Goal: Task Accomplishment & Management: Complete application form

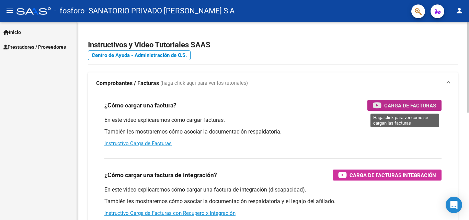
click at [400, 110] on span "Carga de Facturas" at bounding box center [410, 105] width 52 height 9
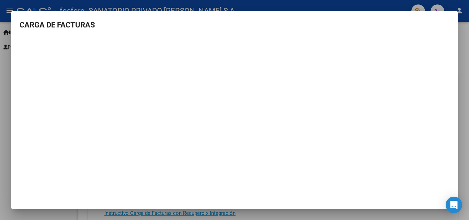
click at [463, 96] on div at bounding box center [234, 110] width 469 height 220
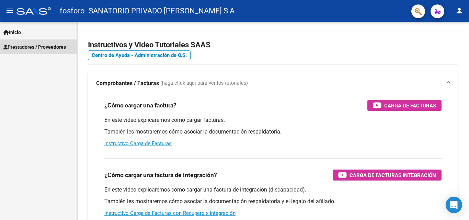
click at [34, 50] on span "Prestadores / Proveedores" at bounding box center [34, 47] width 62 height 8
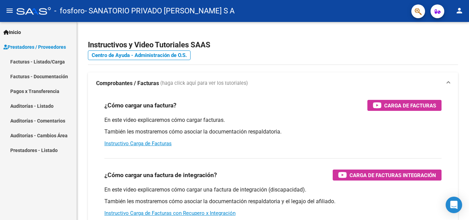
click at [39, 63] on link "Facturas - Listado/Carga" at bounding box center [38, 61] width 77 height 15
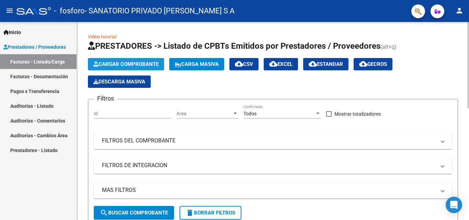
click at [118, 66] on span "Cargar Comprobante" at bounding box center [125, 64] width 65 height 6
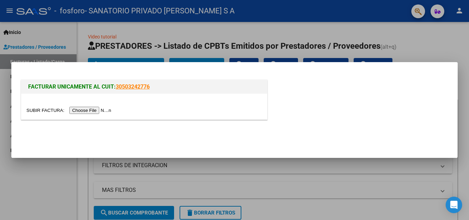
click at [86, 110] on input "file" at bounding box center [69, 110] width 87 height 7
click at [85, 114] on input "file" at bounding box center [69, 110] width 87 height 7
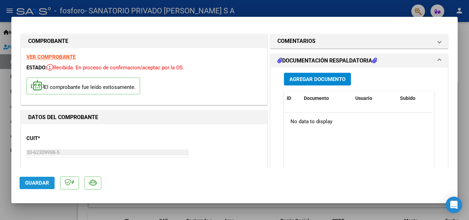
click at [40, 186] on button "Guardar" at bounding box center [37, 183] width 35 height 12
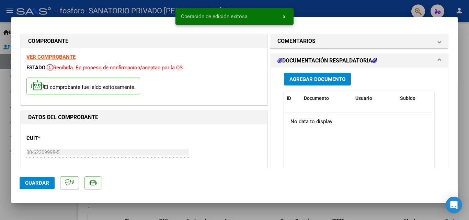
click at [327, 79] on span "Agregar Documento" at bounding box center [317, 79] width 56 height 6
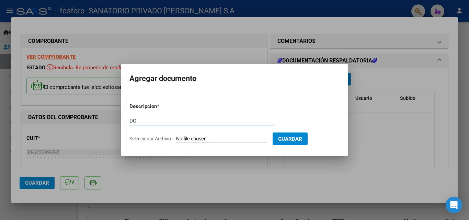
type input "D"
type input "RENDICION [DATE]"
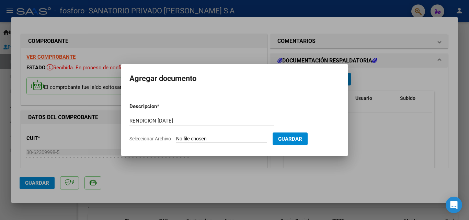
click at [197, 137] on input "Seleccionar Archivo" at bounding box center [221, 139] width 91 height 7
type input "C:\fakepath\FOSFORO rend [DATE].PDF"
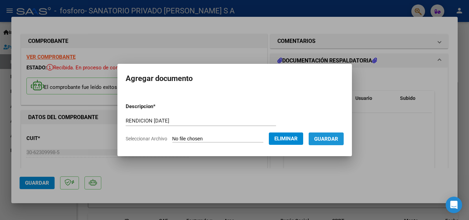
click at [344, 144] on button "Guardar" at bounding box center [326, 139] width 35 height 13
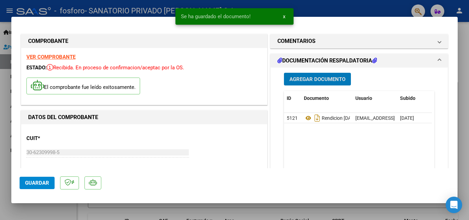
click at [319, 77] on span "Agregar Documento" at bounding box center [317, 79] width 56 height 6
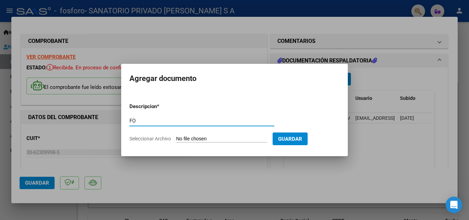
type input "F"
type input "DOC RESPAL. [DATE]"
click at [215, 139] on input "Seleccionar Archivo" at bounding box center [221, 139] width 91 height 7
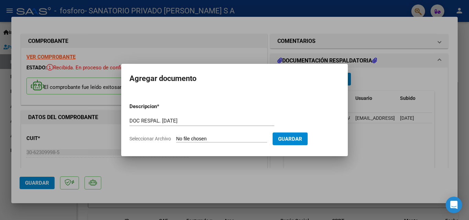
type input "C:\fakepath\FOSFORO doc resp. [DATE].pdf"
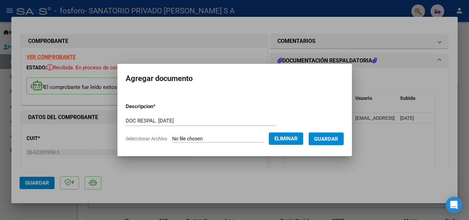
click at [330, 138] on span "Guardar" at bounding box center [326, 139] width 24 height 6
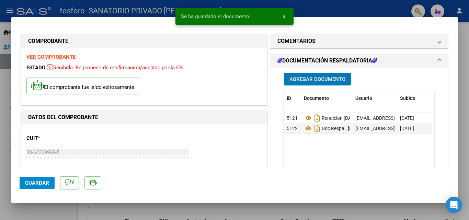
click at [310, 79] on span "Agregar Documento" at bounding box center [317, 79] width 56 height 6
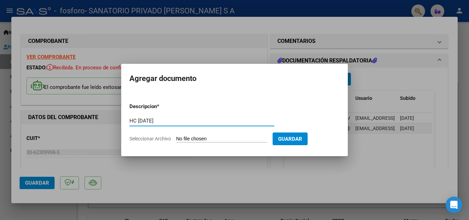
type input "HC [DATE]"
click at [190, 139] on input "Seleccionar Archivo" at bounding box center [221, 139] width 91 height 7
type input "C:\fakepath\FOSFORO HC [DATE].PDF"
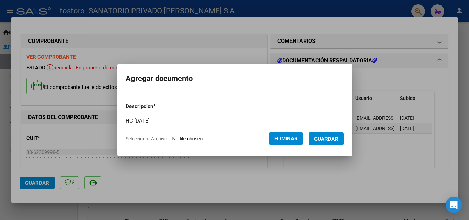
click at [329, 140] on span "Guardar" at bounding box center [326, 139] width 24 height 6
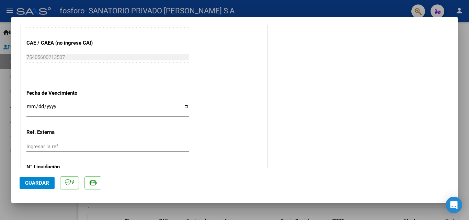
scroll to position [378, 0]
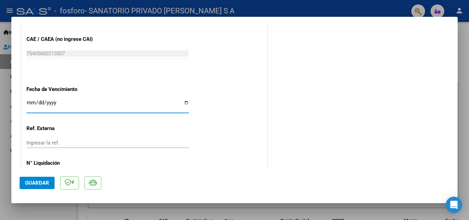
click at [183, 103] on input "Ingresar la fecha" at bounding box center [107, 105] width 162 height 11
type input "[DATE]"
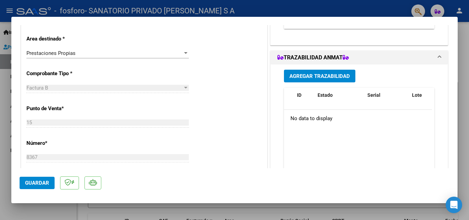
scroll to position [0, 0]
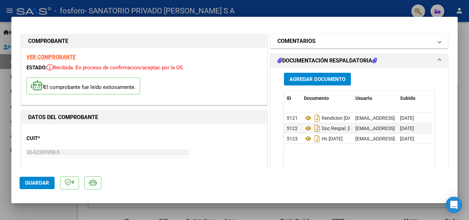
click at [438, 39] on span at bounding box center [439, 41] width 3 height 8
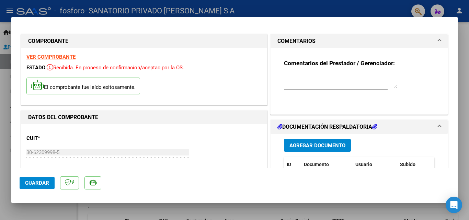
click at [438, 39] on span at bounding box center [439, 41] width 3 height 8
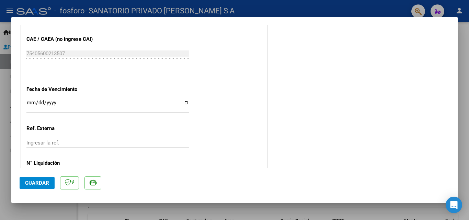
scroll to position [405, 0]
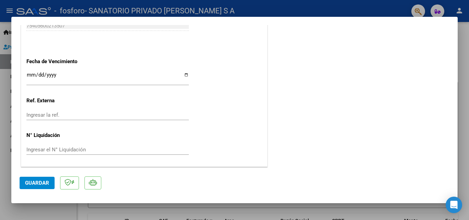
click at [31, 182] on span "Guardar" at bounding box center [37, 183] width 24 height 6
click at [395, 217] on div at bounding box center [234, 110] width 469 height 220
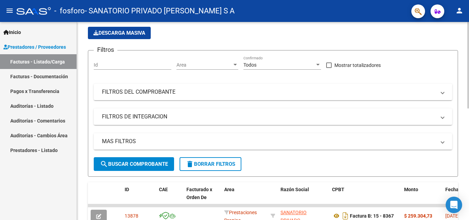
scroll to position [152, 0]
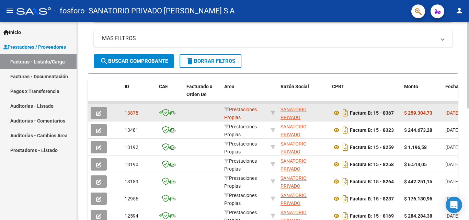
click at [97, 115] on icon "button" at bounding box center [98, 113] width 5 height 5
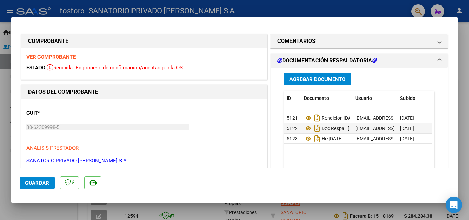
click at [386, 215] on div at bounding box center [234, 110] width 469 height 220
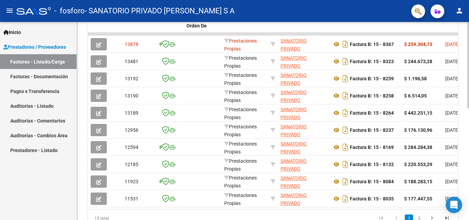
scroll to position [240, 0]
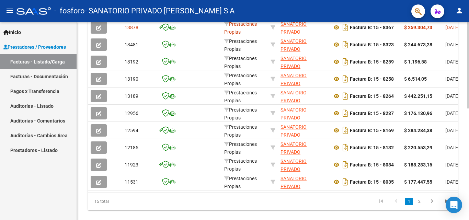
drag, startPoint x: 116, startPoint y: 216, endPoint x: 126, endPoint y: 215, distance: 10.8
click at [126, 215] on div "Video tutorial PRESTADORES -> Listado de CPBTs Emitidos por Prestadores / Prove…" at bounding box center [273, 8] width 392 height 447
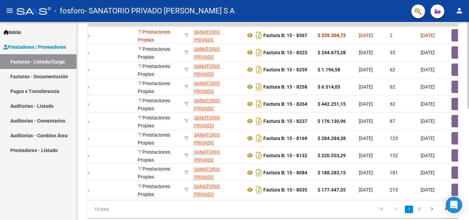
scroll to position [205, 0]
